Goal: Task Accomplishment & Management: Complete application form

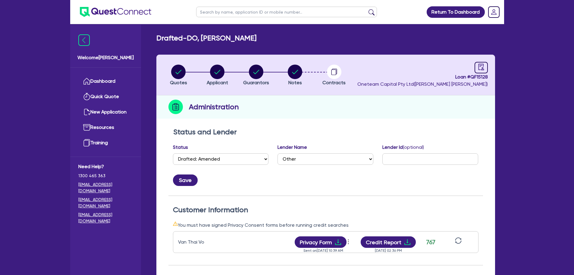
select select "DRAFTED_AMENDED"
select select "Other"
drag, startPoint x: 215, startPoint y: 58, endPoint x: 215, endPoint y: 65, distance: 7.8
click at [215, 58] on header "Quotes Applicant [GEOGRAPHIC_DATA] Notes Contracts Loan # QF15128 Oneteam Capit…" at bounding box center [325, 75] width 339 height 41
click at [216, 71] on circle "button" at bounding box center [217, 72] width 14 height 14
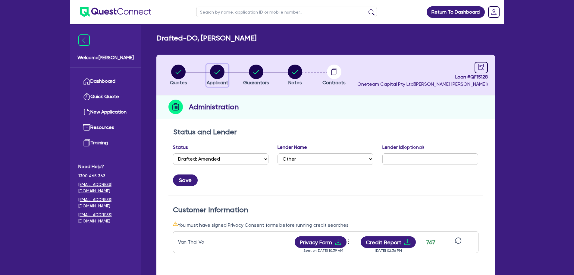
select select "SOLE_TRADER"
select select "BUILDING_CONSTRUCTION"
select select "BUSINESSES_INFRASTRUCTURE_PROJECT"
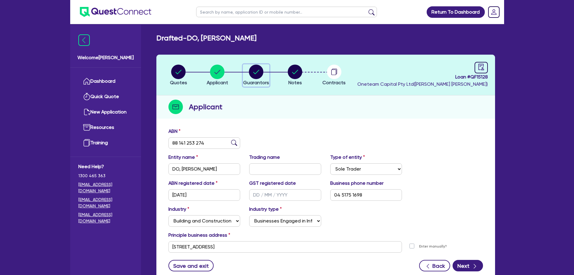
click at [250, 71] on circle "button" at bounding box center [256, 72] width 14 height 14
select select "MR"
select select "QLD"
select select "SINGLE"
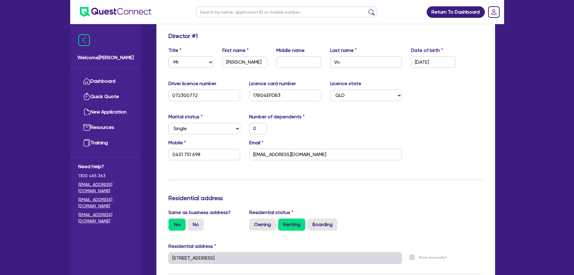
scroll to position [30, 0]
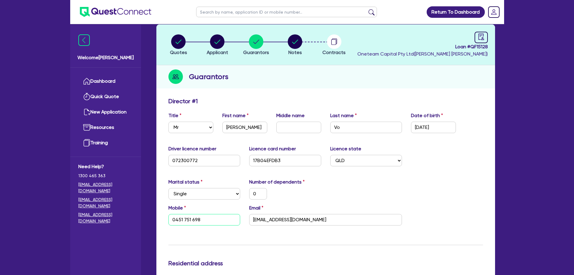
drag, startPoint x: 212, startPoint y: 220, endPoint x: 136, endPoint y: 215, distance: 75.9
drag, startPoint x: 314, startPoint y: 218, endPoint x: 244, endPoint y: 223, distance: 70.5
click at [244, 223] on div "Mobile [PHONE_NUMBER] Email [EMAIL_ADDRESS][DOMAIN_NAME]" at bounding box center [326, 217] width 324 height 26
click at [220, 46] on circle "button" at bounding box center [217, 41] width 14 height 14
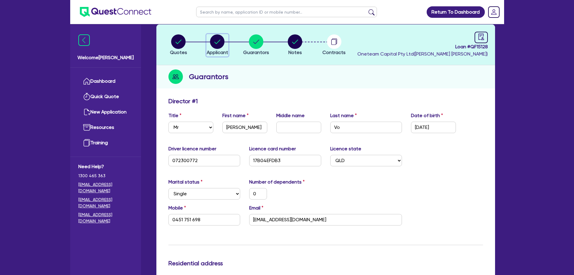
select select "SOLE_TRADER"
select select "BUILDING_CONSTRUCTION"
select select "BUSINESSES_INFRASTRUCTURE_PROJECT"
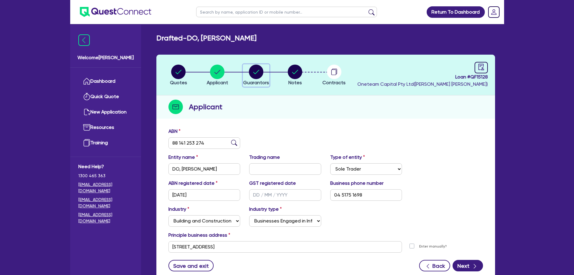
click at [254, 69] on circle "button" at bounding box center [256, 72] width 14 height 14
select select "MR"
select select "QLD"
select select "SINGLE"
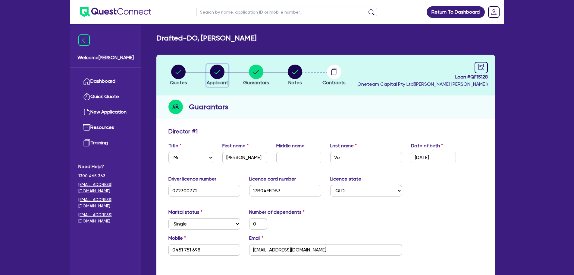
click at [223, 71] on circle "button" at bounding box center [217, 72] width 14 height 14
select select "SOLE_TRADER"
select select "BUILDING_CONSTRUCTION"
select select "BUSINESSES_INFRASTRUCTURE_PROJECT"
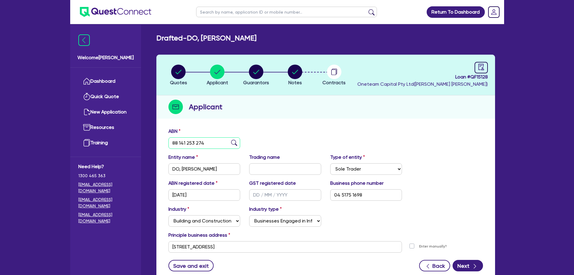
drag, startPoint x: 206, startPoint y: 144, endPoint x: 164, endPoint y: 145, distance: 41.3
click at [164, 145] on div "ABN 88 141 253 274" at bounding box center [204, 138] width 81 height 21
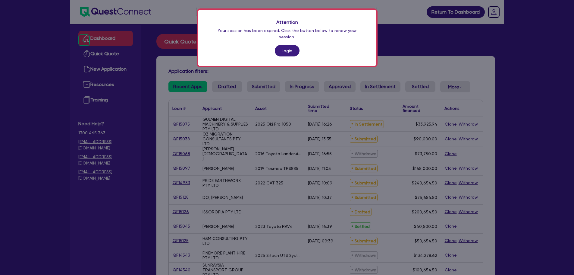
click at [397, 43] on div "Attention Your session has been expired. Click the button below to renew your s…" at bounding box center [287, 137] width 574 height 275
